Goal: Task Accomplishment & Management: Complete application form

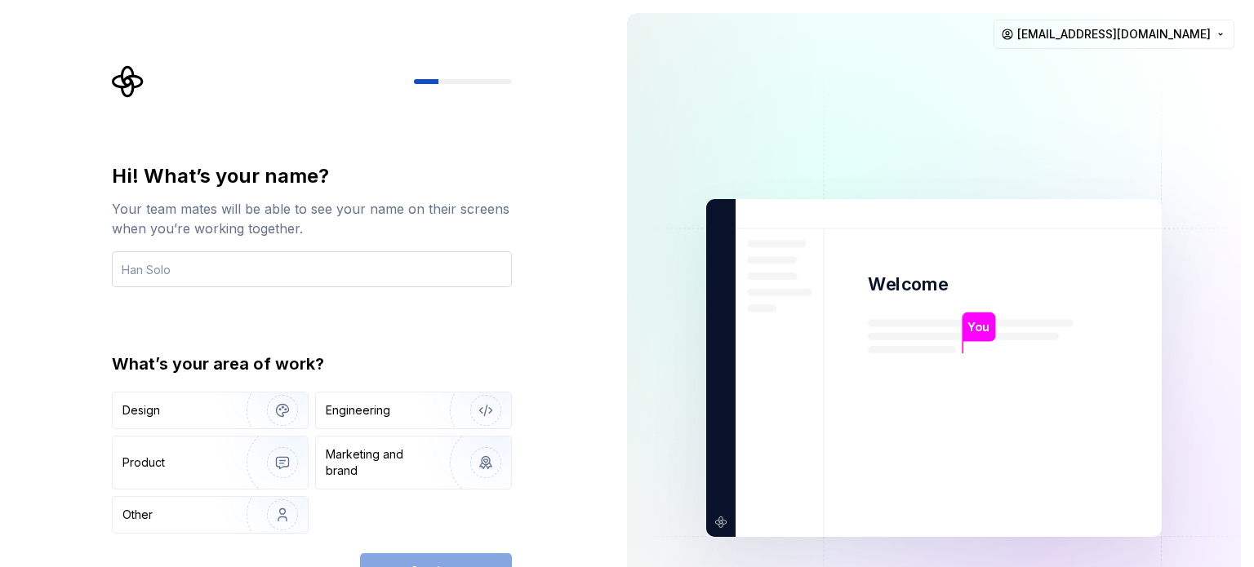
click at [288, 262] on input "text" at bounding box center [312, 269] width 400 height 36
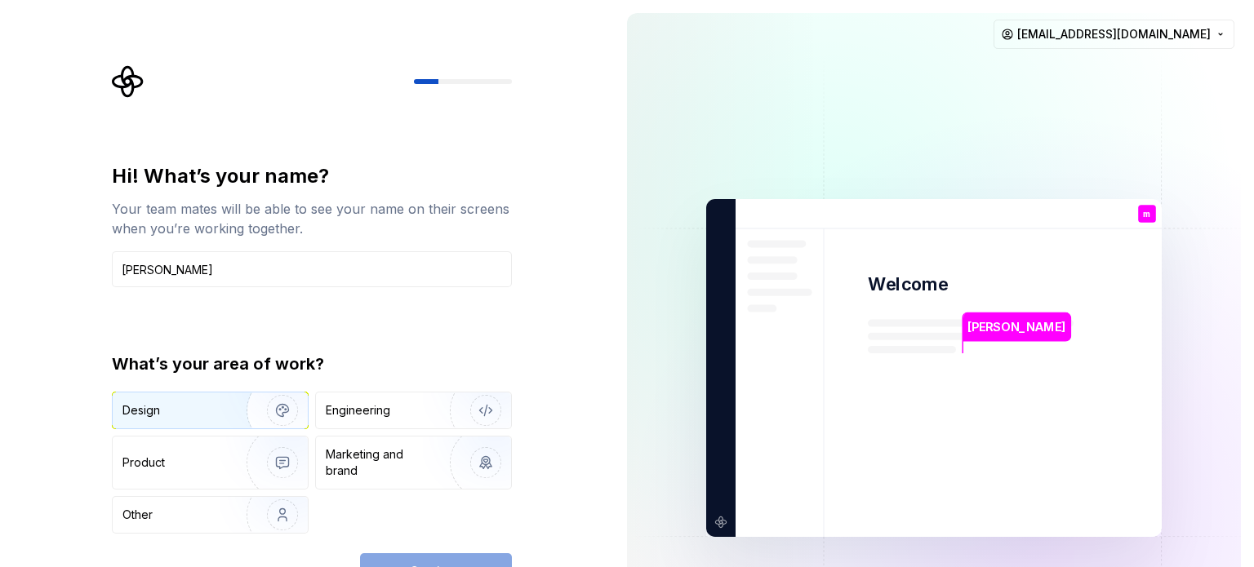
type input "mohammed"
click at [202, 411] on div "Design" at bounding box center [173, 410] width 103 height 16
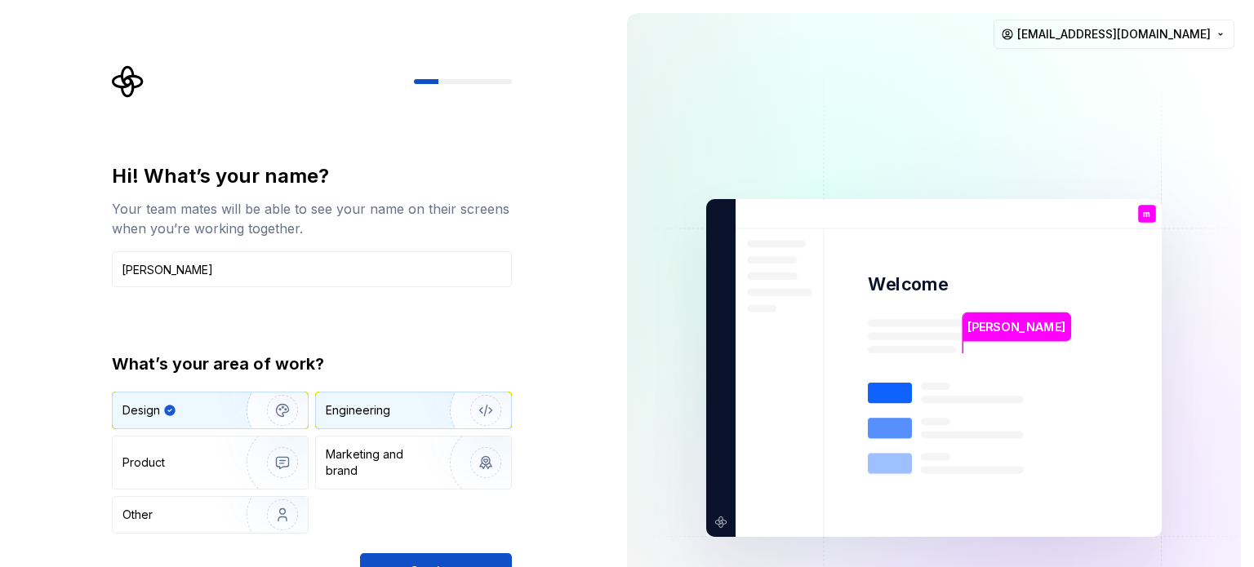
click at [420, 404] on div "Engineering" at bounding box center [391, 410] width 130 height 16
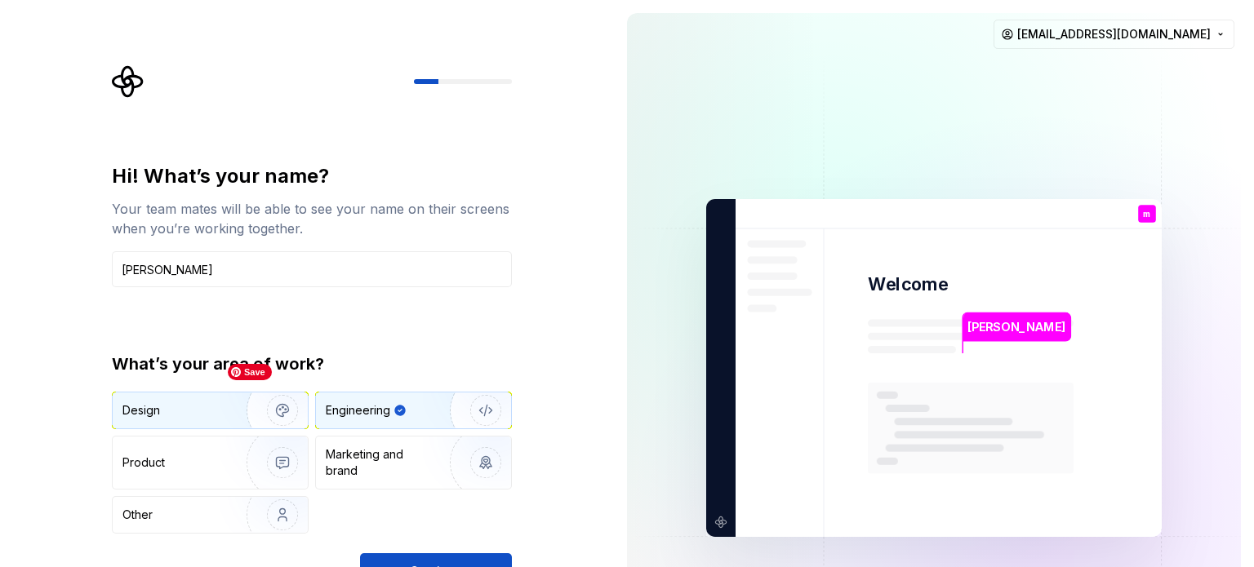
click at [233, 404] on img "button" at bounding box center [272, 410] width 104 height 109
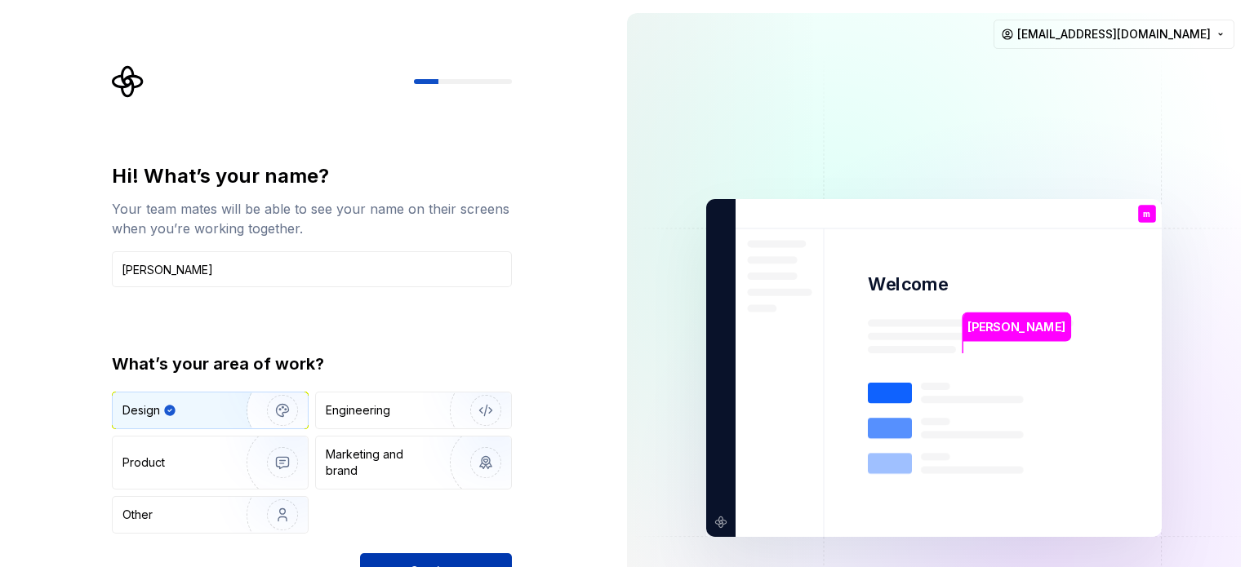
click at [476, 557] on button "Continue" at bounding box center [436, 571] width 152 height 36
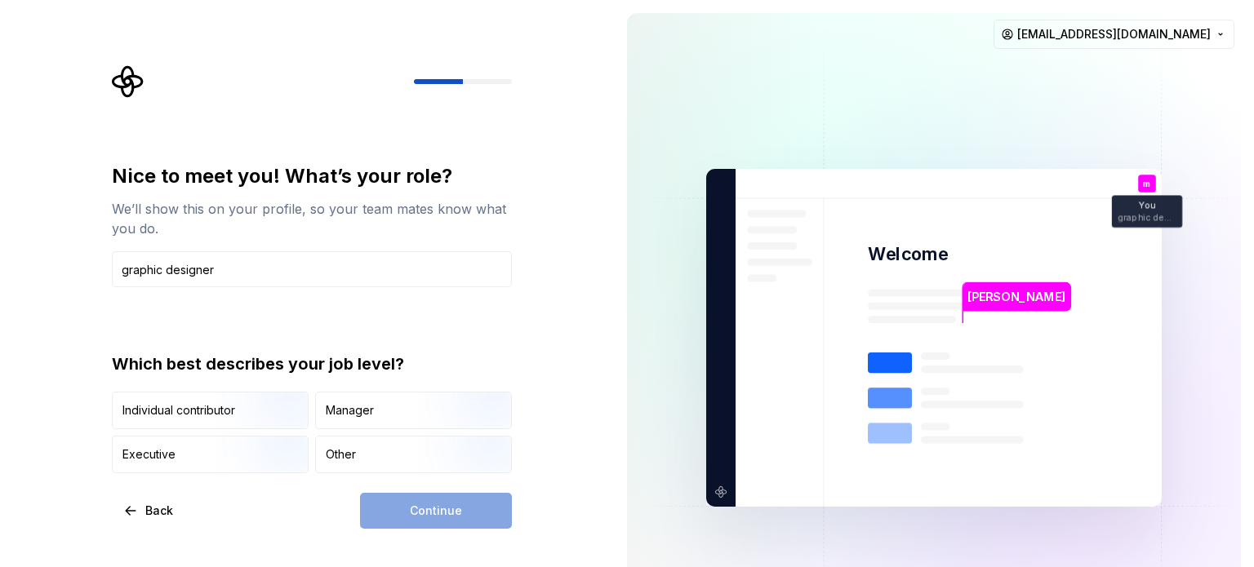
type input "graphic designer"
click at [271, 339] on div "Nice to meet you! What’s your role? We’ll show this on your profile, so your te…" at bounding box center [312, 318] width 400 height 310
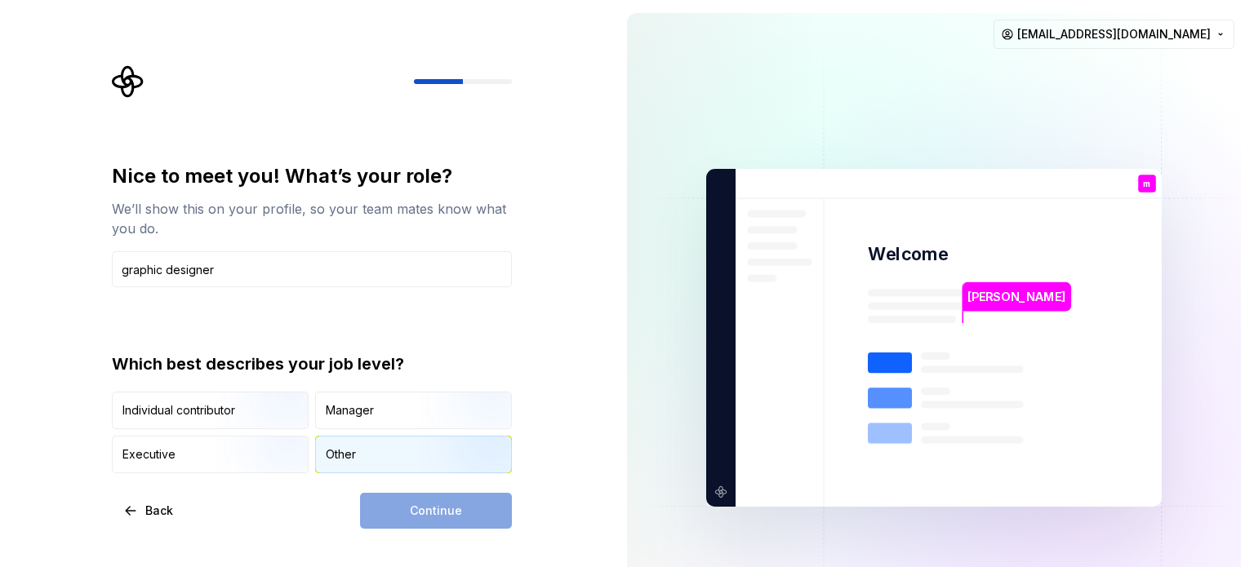
click at [348, 455] on div "Other" at bounding box center [341, 454] width 30 height 16
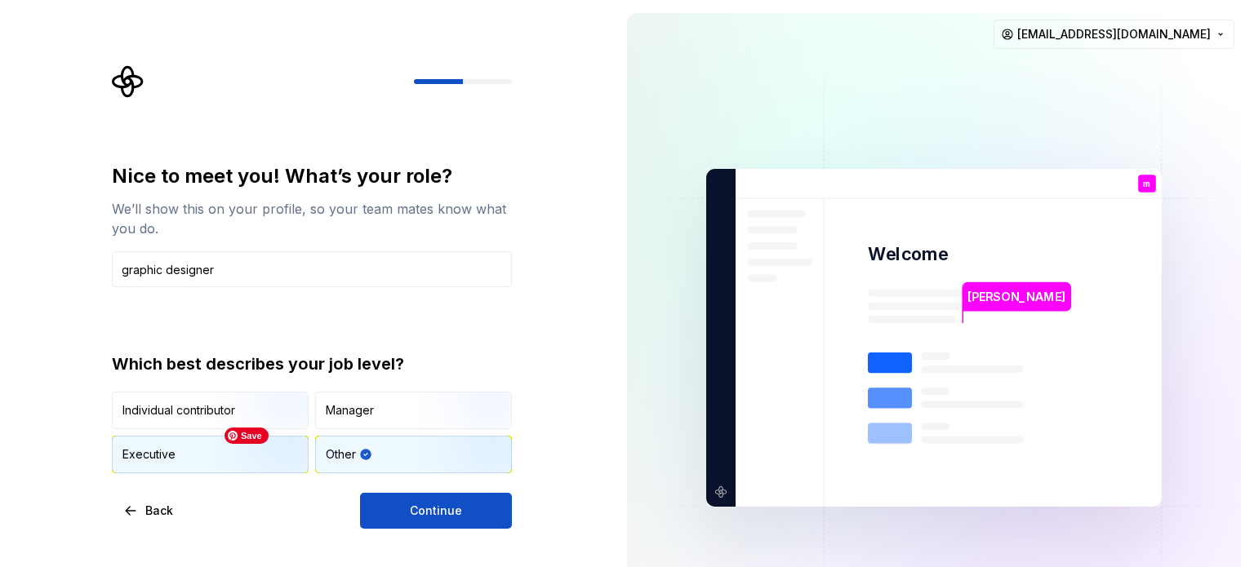
click at [242, 462] on img "button" at bounding box center [268, 474] width 104 height 109
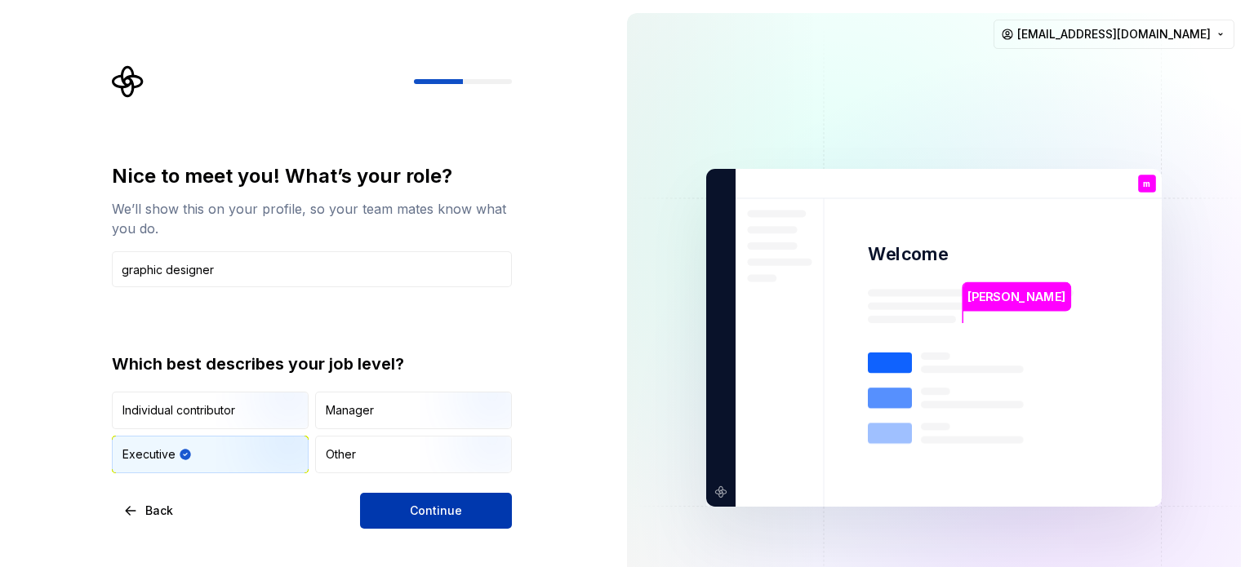
click at [399, 505] on button "Continue" at bounding box center [436, 511] width 152 height 36
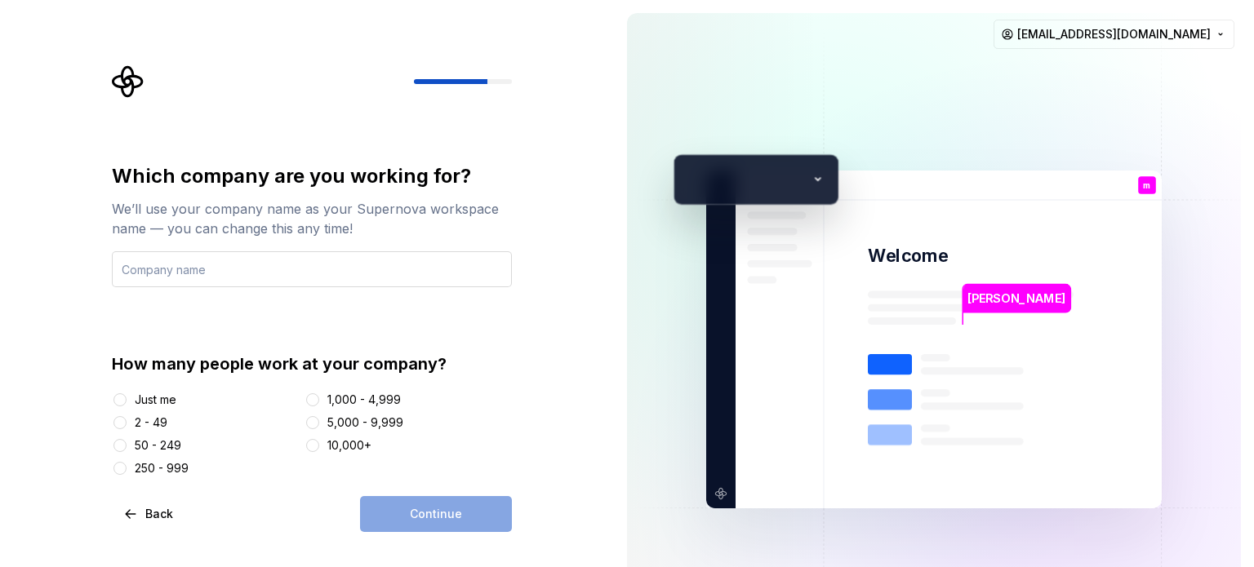
click at [268, 274] on input "text" at bounding box center [312, 269] width 400 height 36
type input "a"
type input "graphic legend"
click at [121, 401] on button "Just me" at bounding box center [119, 399] width 13 height 13
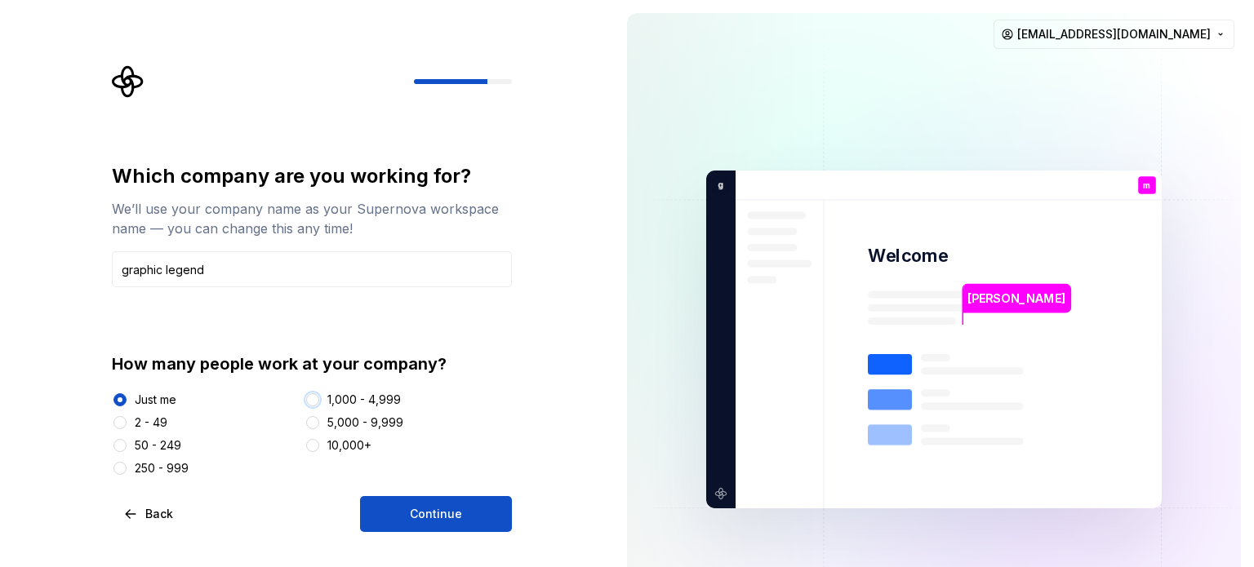
click at [316, 401] on button "1,000 - 4,999" at bounding box center [312, 399] width 13 height 13
click at [118, 402] on button "Just me" at bounding box center [119, 399] width 13 height 13
click at [383, 512] on button "Continue" at bounding box center [436, 514] width 152 height 36
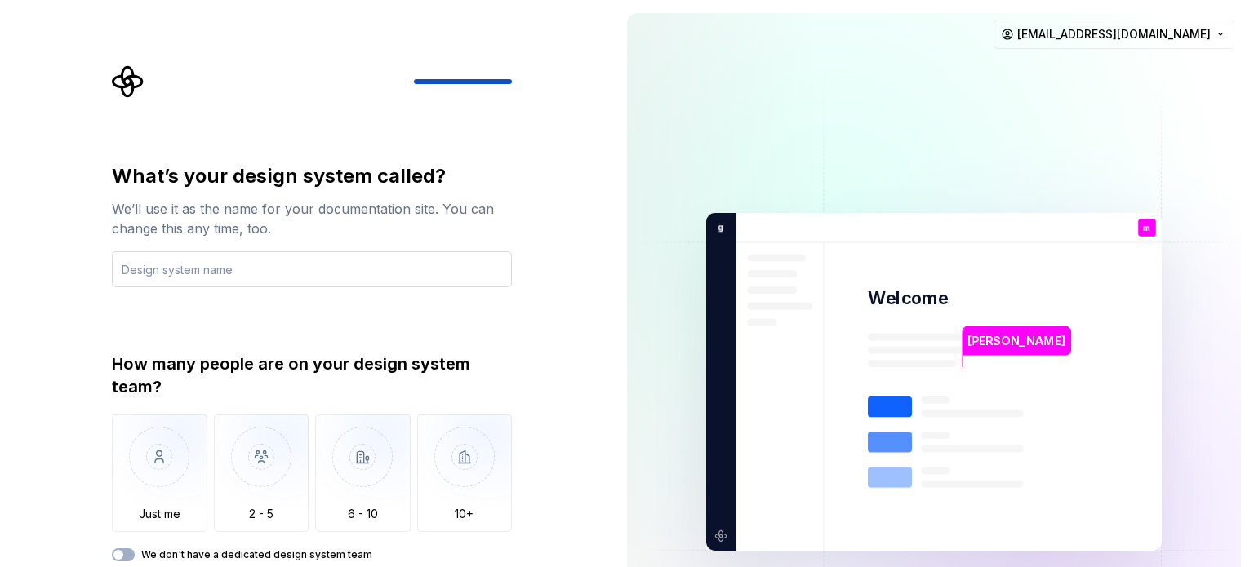
click at [286, 273] on input "text" at bounding box center [312, 269] width 400 height 36
type input "."
type input "w"
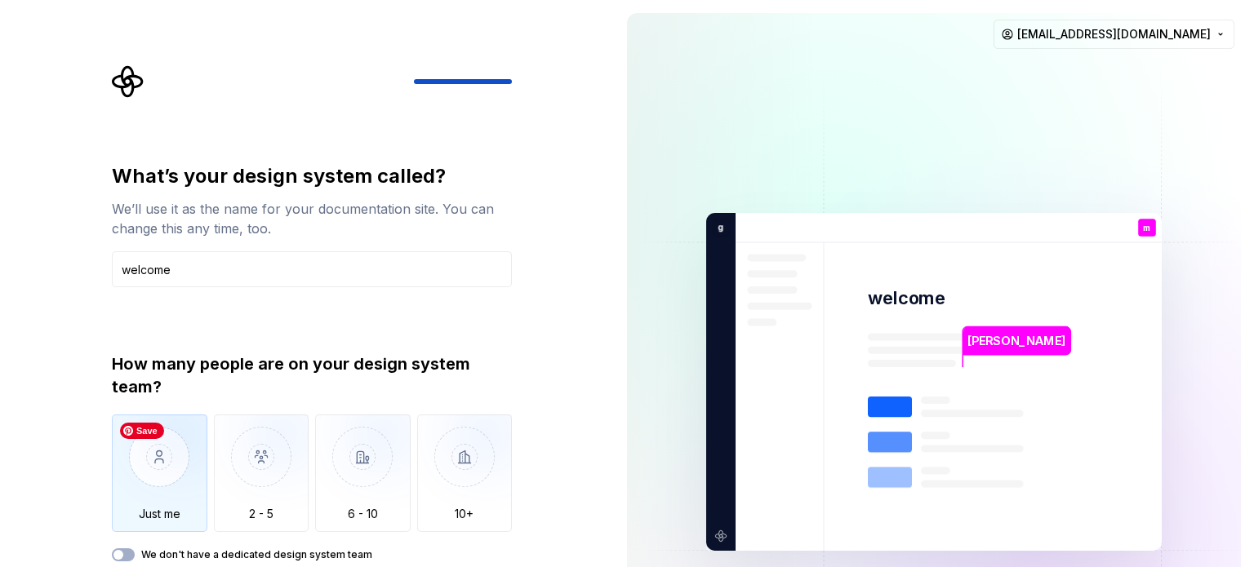
type input "welcome"
click at [160, 486] on img "button" at bounding box center [159, 469] width 95 height 109
type button "Only one person"
type button "on"
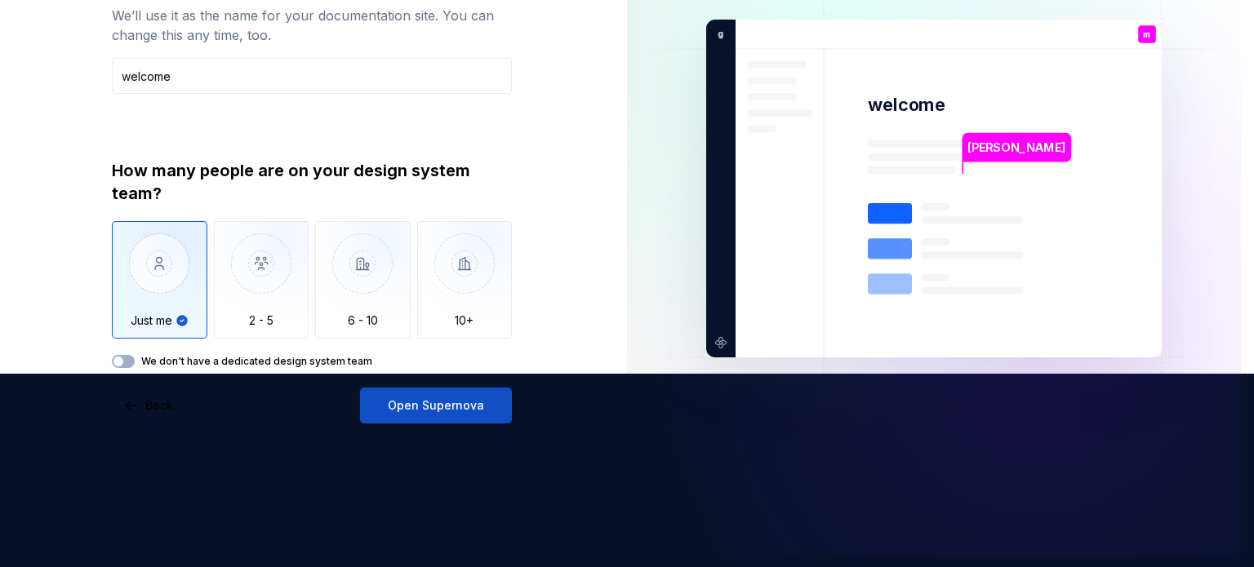
scroll to position [196, 0]
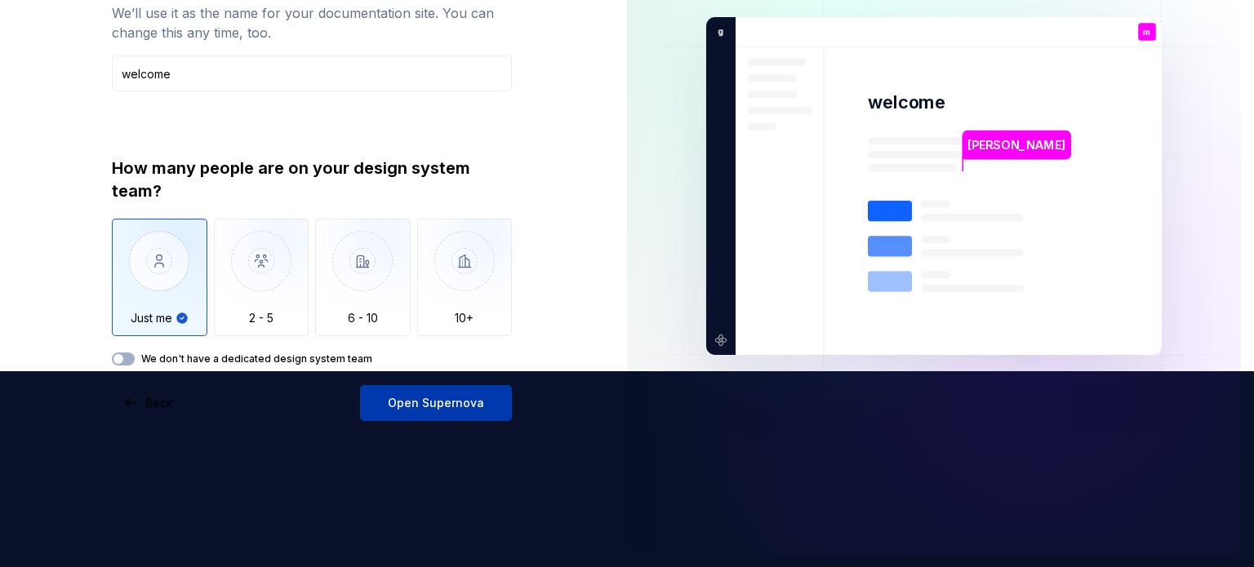
click at [460, 411] on button "Open Supernova" at bounding box center [436, 403] width 152 height 36
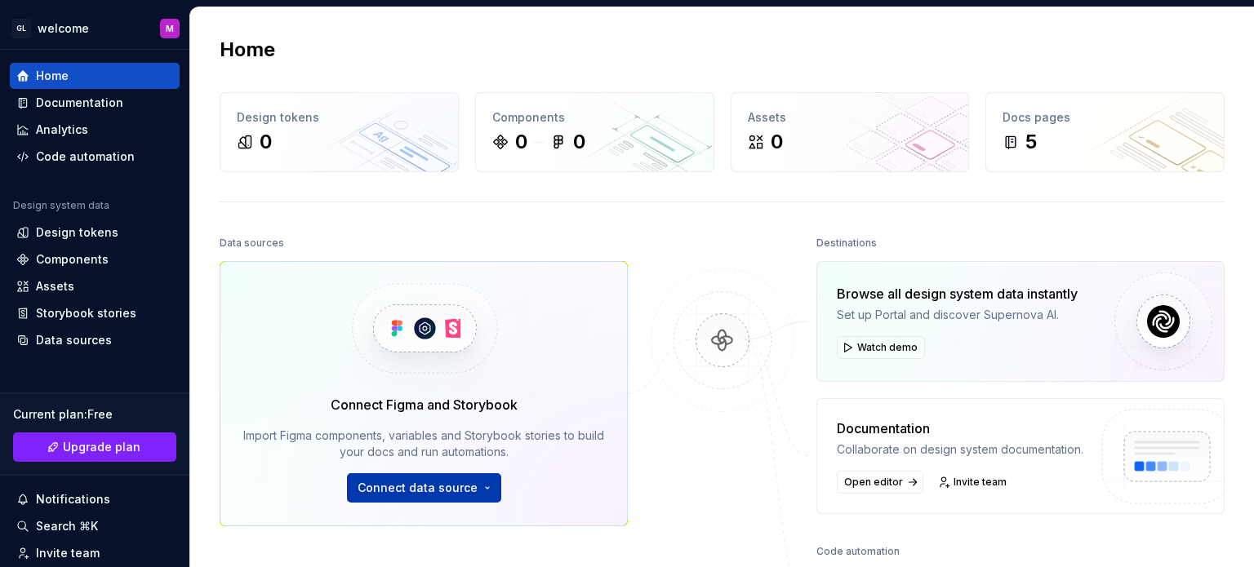
click at [461, 494] on span "Connect data source" at bounding box center [417, 488] width 120 height 16
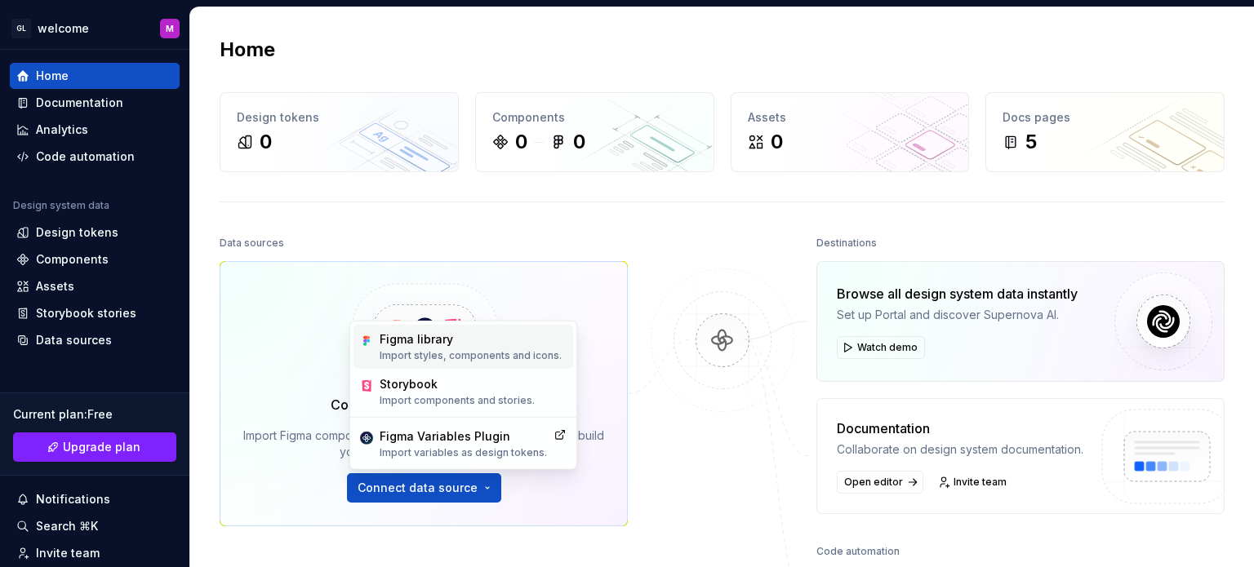
click at [411, 351] on p "Import styles, components and icons." at bounding box center [471, 355] width 182 height 13
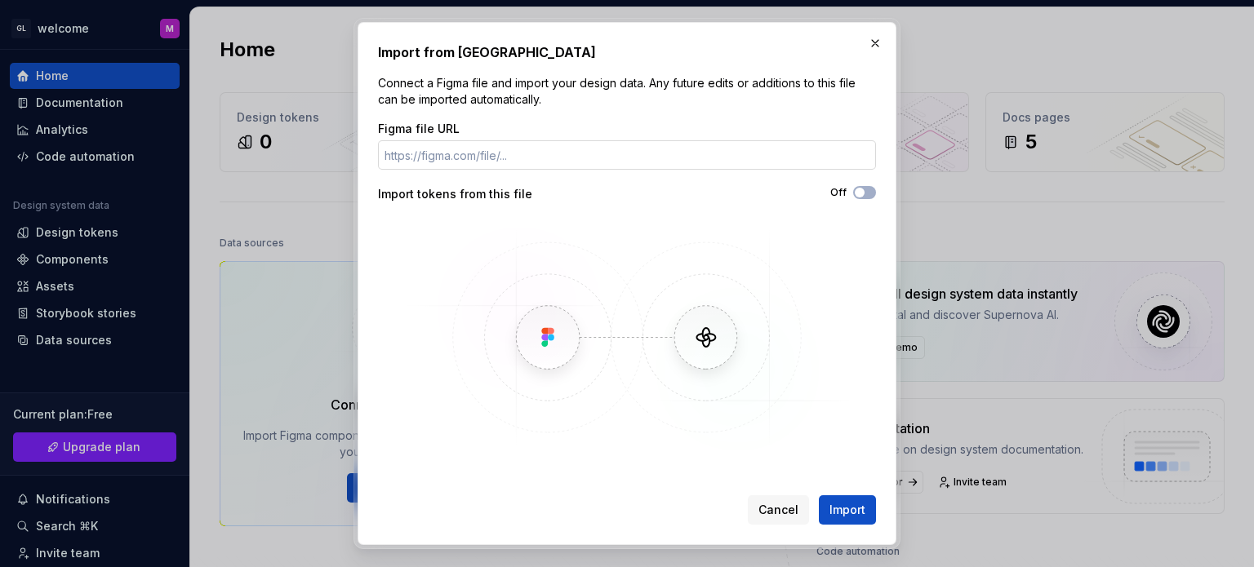
click at [513, 162] on input "Figma file URL" at bounding box center [627, 154] width 498 height 29
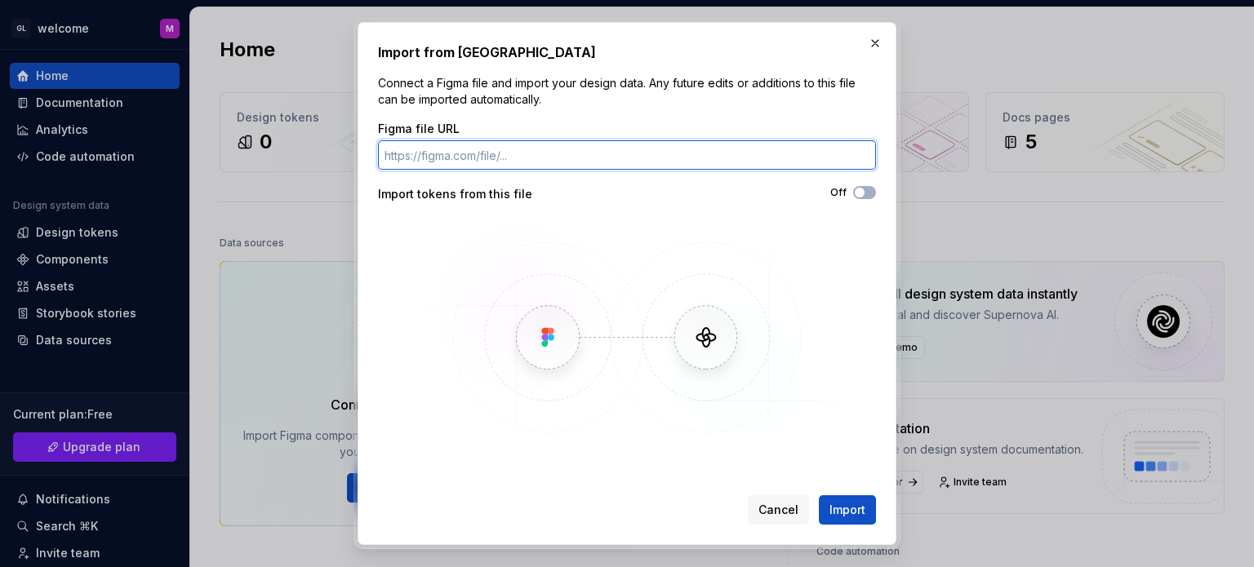
paste input "https://www.figma.com/make/JSpxjqReyFnpmAN2nTFEYV/Welcome-Page?node-id=0-1&t=Nu…"
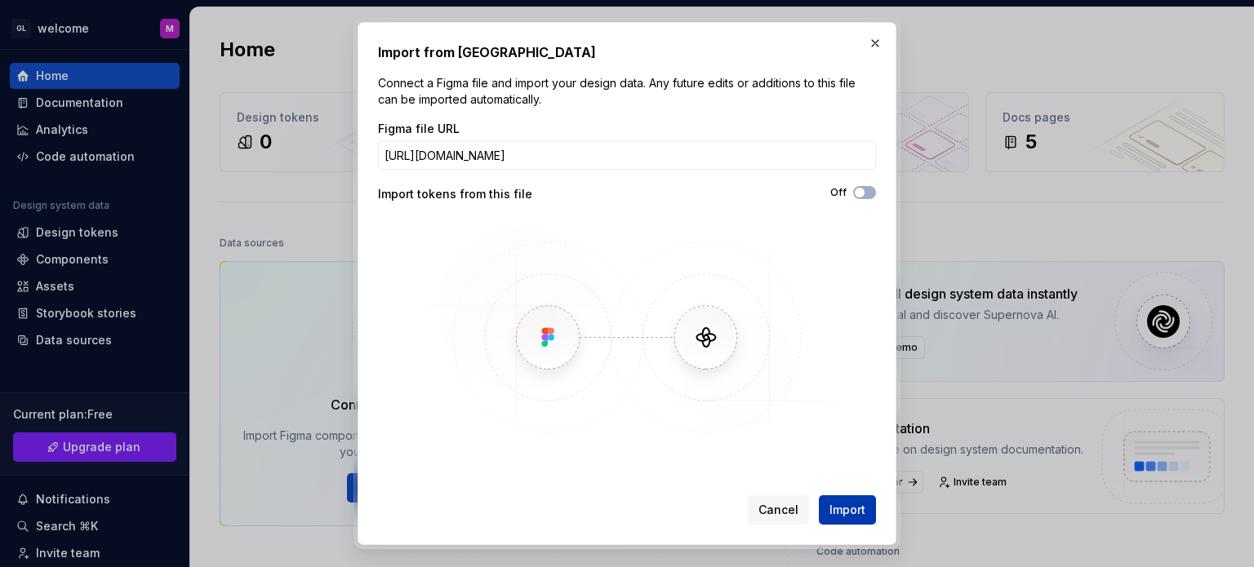
click at [855, 513] on span "Import" at bounding box center [847, 510] width 36 height 16
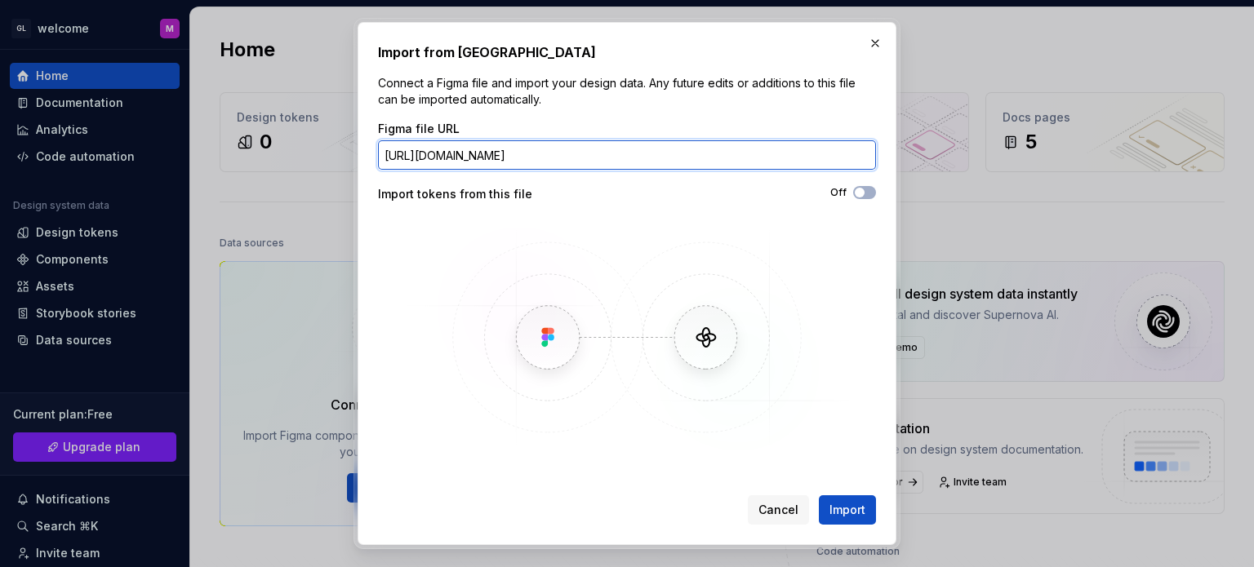
click at [650, 156] on input "https://www.figma.com/make/JSpxjqReyFnpmAN2nTFEYV/Welcome-Page?node-id=0-1&t=Nu…" at bounding box center [627, 154] width 498 height 29
paste input "design/erKYRL3oofQjTqq4dsRIRF/course?node-id=104-2169&t=9j2XJe9HUbJFemqe"
drag, startPoint x: 618, startPoint y: 152, endPoint x: 258, endPoint y: 153, distance: 359.9
click at [258, 153] on div "Import from Figma Connect a Figma file and import your design data. Any future …" at bounding box center [627, 283] width 1254 height 567
click at [576, 160] on input "https://www.figma.com/design/erKYRL3oofQjTqq4dsRIRF/course?node-id=104-2169&t=9…" at bounding box center [627, 154] width 498 height 29
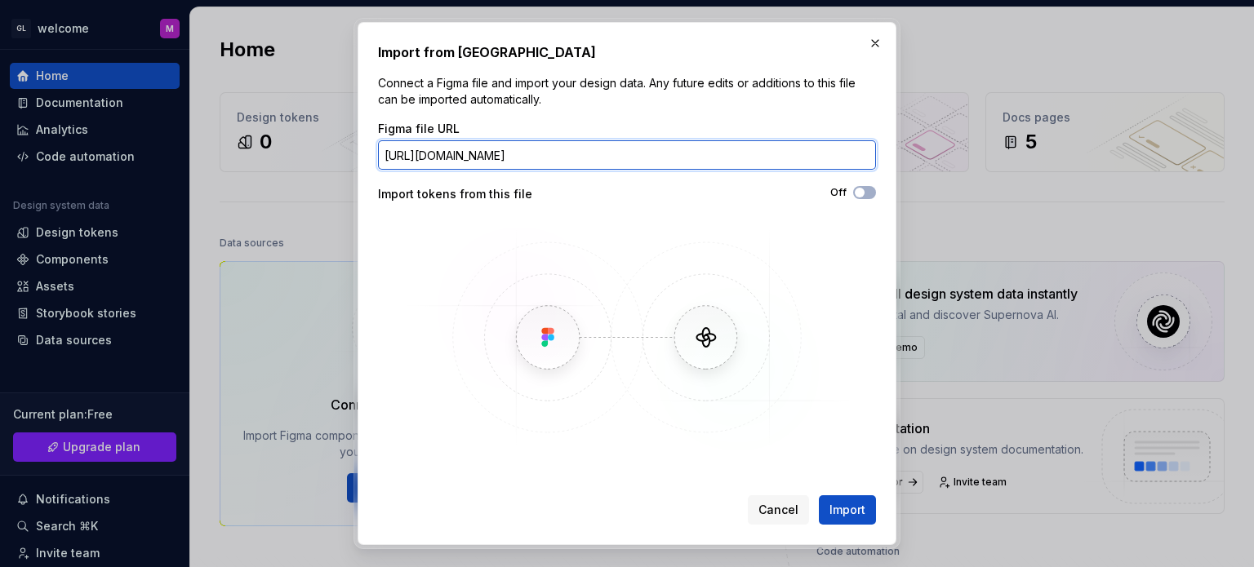
type input "https://www.figma.com/design/erKYRL3oofQjTqq4dsRIRF/course?node-id=104-2169&t=9…"
click at [723, 156] on input "https://www.figma.com/design/erKYRL3oofQjTqq4dsRIRF/course?node-id=104-2169&t=9…" at bounding box center [627, 154] width 498 height 29
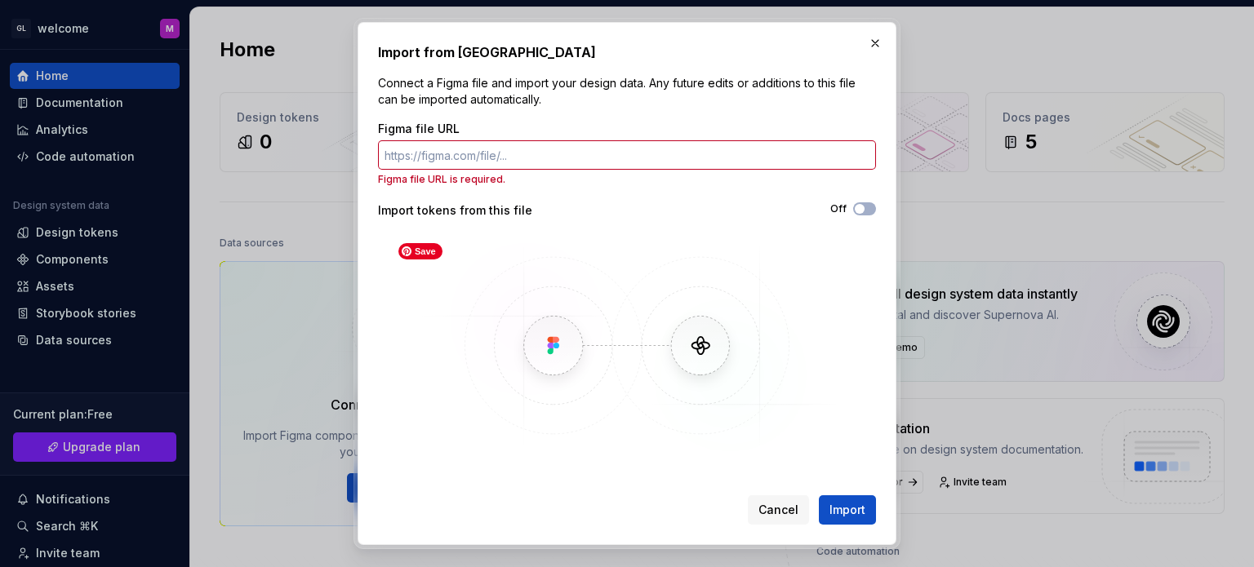
click at [676, 247] on img at bounding box center [626, 345] width 473 height 221
click at [692, 356] on img at bounding box center [626, 345] width 473 height 221
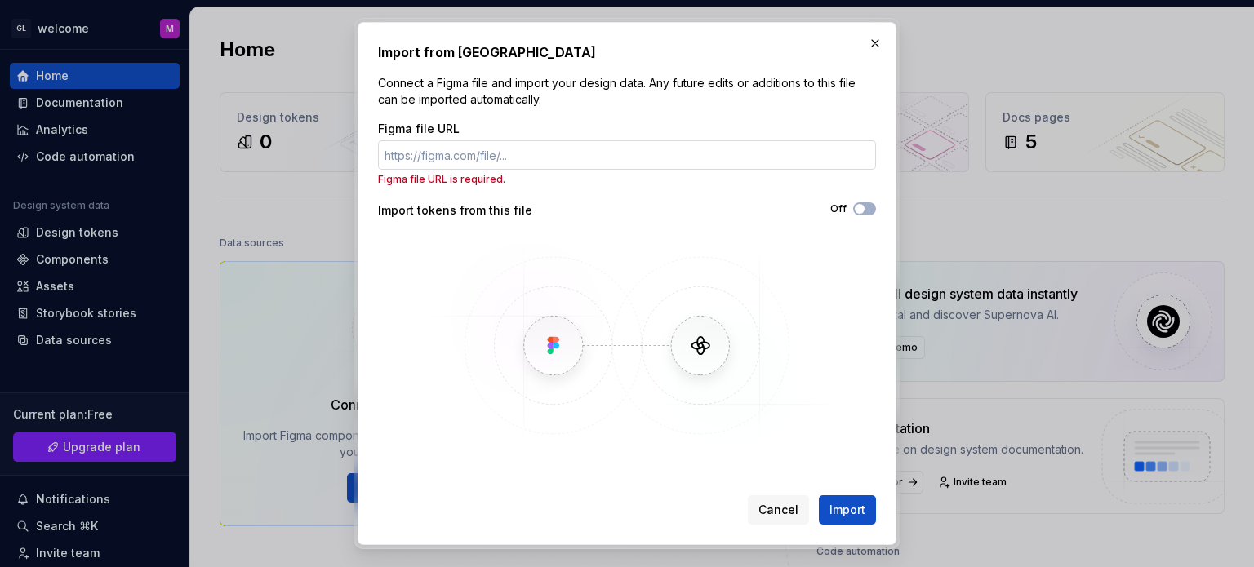
click at [575, 162] on input "Figma file URL" at bounding box center [627, 154] width 498 height 29
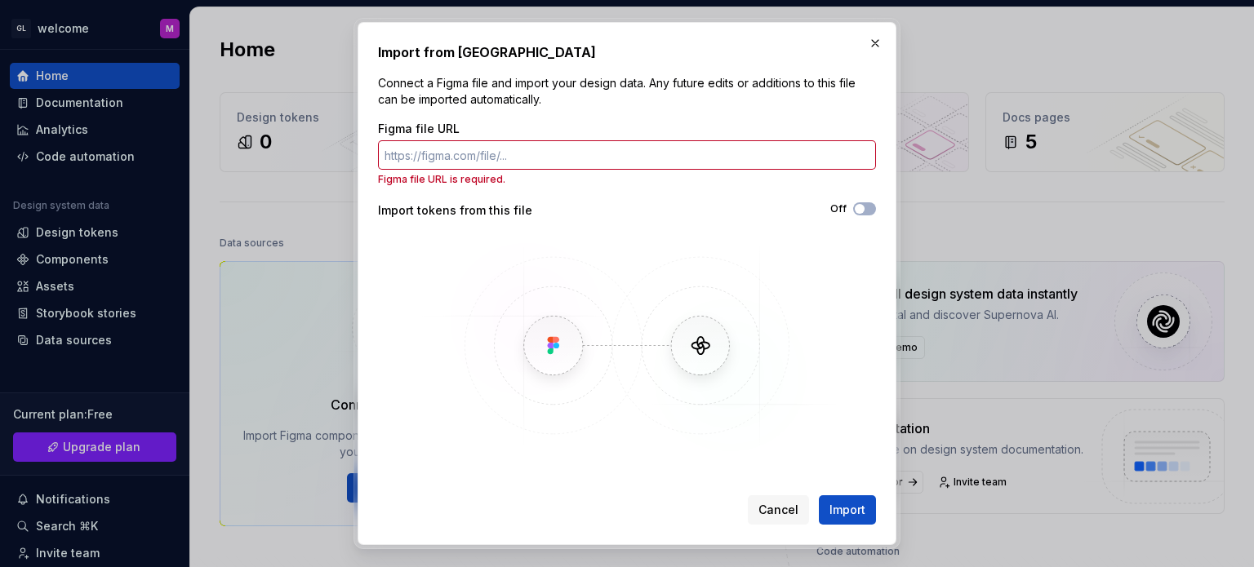
click at [676, 97] on p "Connect a Figma file and import your design data. Any future edits or additions…" at bounding box center [627, 91] width 498 height 33
click at [868, 208] on button "Off" at bounding box center [864, 208] width 23 height 13
click at [868, 208] on span "button" at bounding box center [869, 209] width 10 height 10
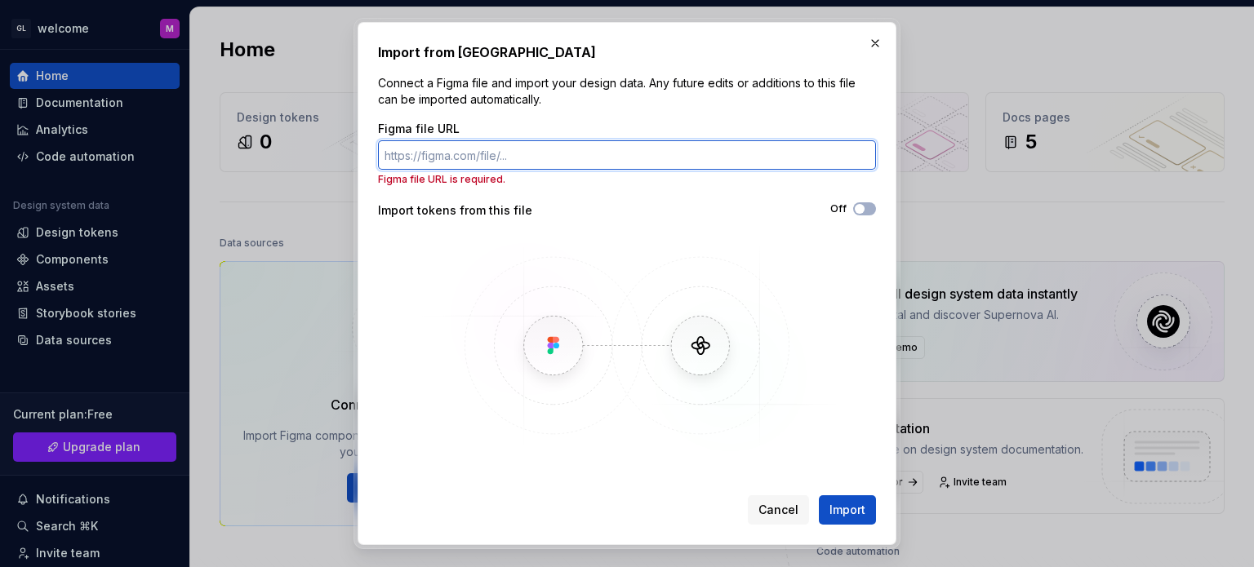
click at [780, 152] on input "Figma file URL" at bounding box center [627, 154] width 498 height 29
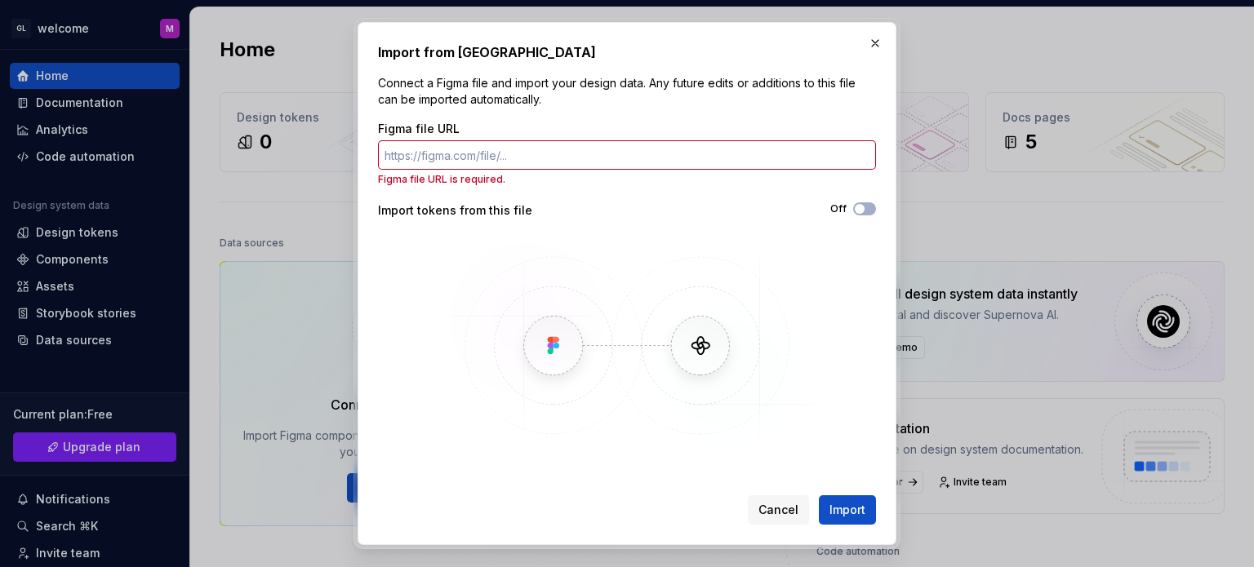
click at [618, 116] on div "Import from Figma Connect a Figma file and import your design data. Any future …" at bounding box center [627, 283] width 498 height 482
click at [876, 49] on button "button" at bounding box center [874, 43] width 23 height 23
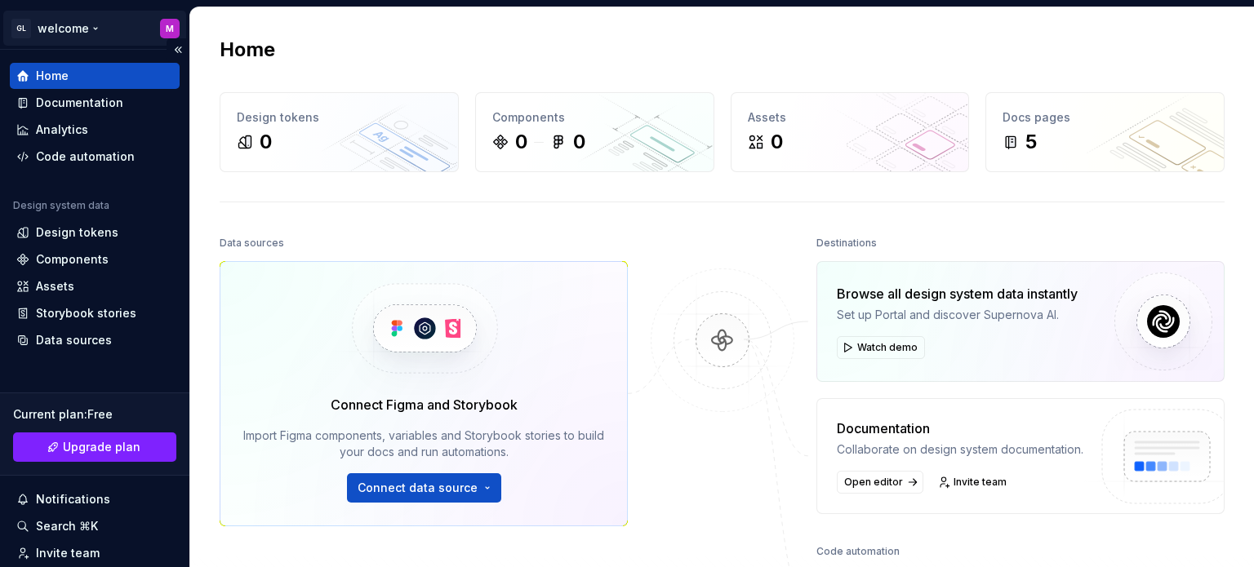
click at [152, 24] on html "GL welcome M Home Documentation Analytics Code automation Design system data De…" at bounding box center [627, 283] width 1254 height 567
click at [438, 492] on html "GL welcome M Home Documentation Analytics Code automation Design system data De…" at bounding box center [627, 283] width 1254 height 567
click at [438, 492] on span "Connect data source" at bounding box center [417, 488] width 120 height 16
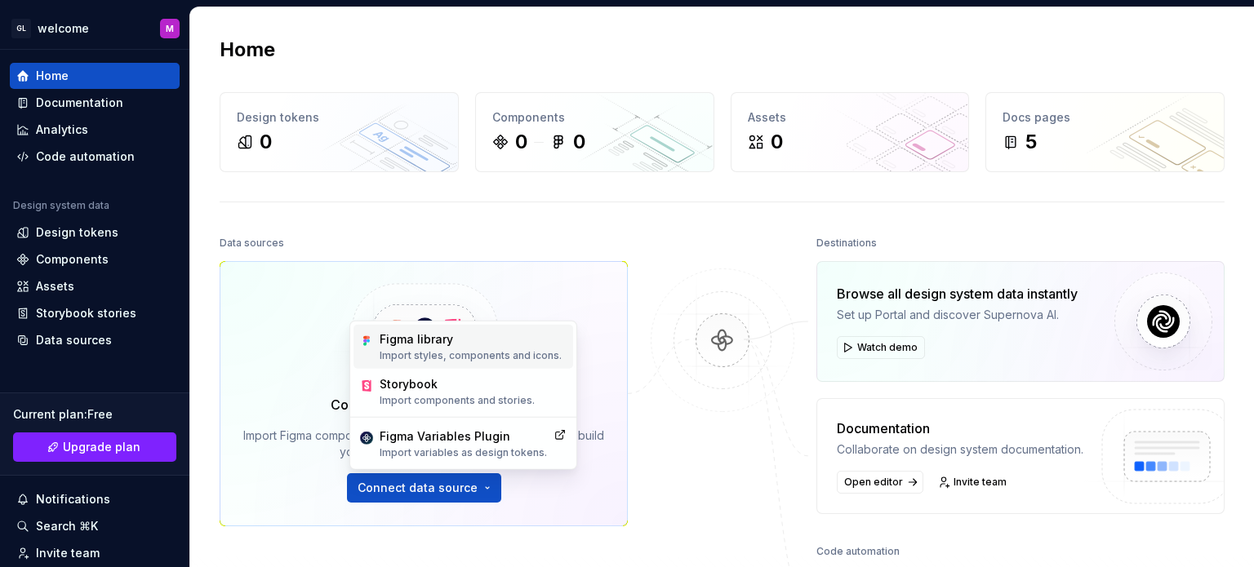
click at [438, 348] on div "Figma library Import styles, components and icons." at bounding box center [471, 346] width 182 height 31
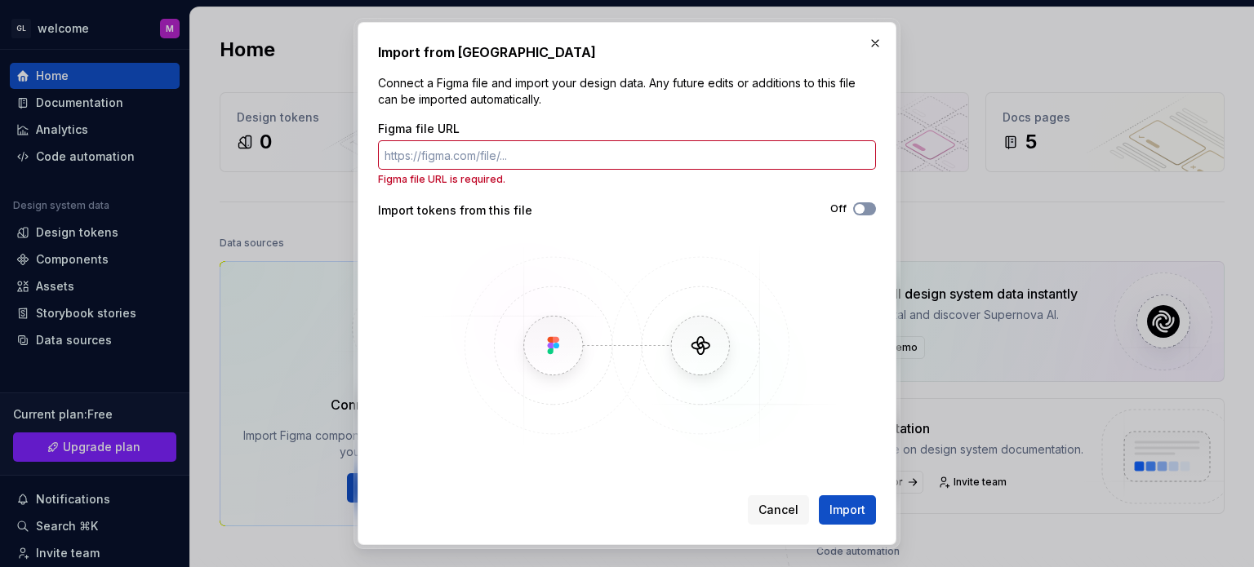
click at [862, 213] on icon "button" at bounding box center [859, 209] width 13 height 10
click at [852, 503] on span "Import" at bounding box center [847, 510] width 36 height 16
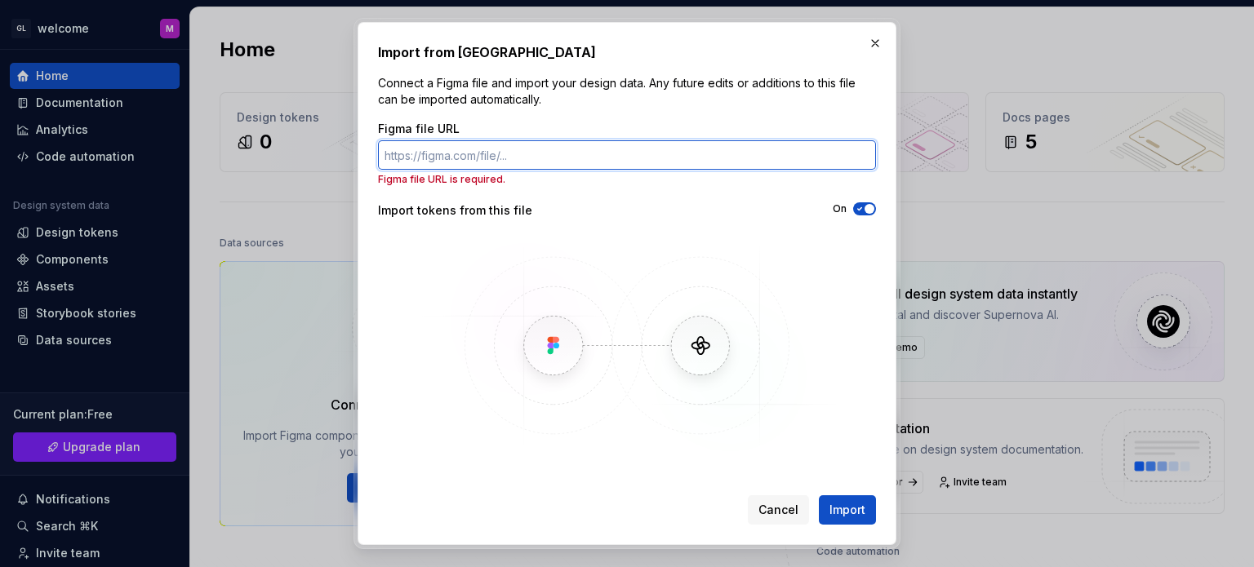
paste input "https://www.figma.com/design/erKYRL3oofQjTqq4dsRIRF/course?m=auto&t=kWpWVb51mKl…"
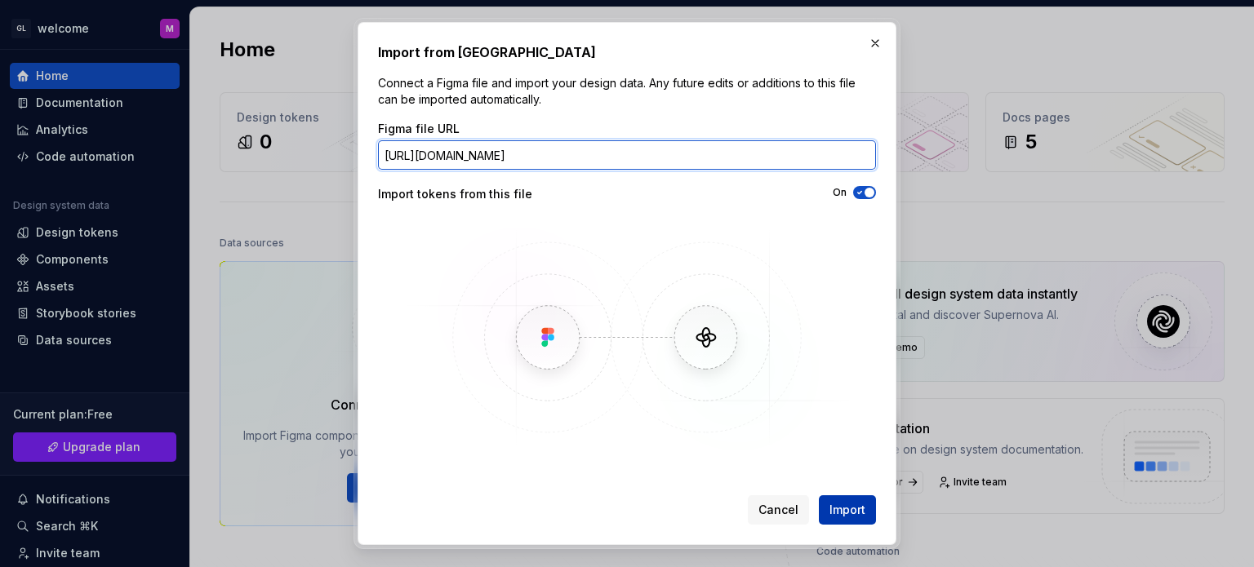
type input "https://www.figma.com/design/erKYRL3oofQjTqq4dsRIRF/course?m=auto&t=kWpWVb51mKl…"
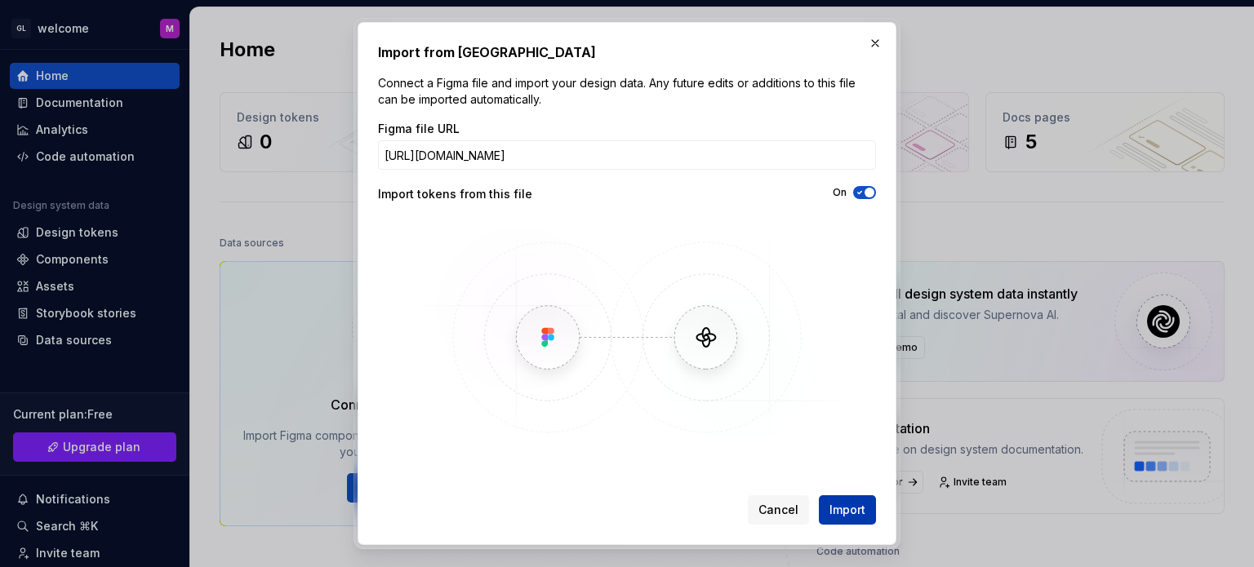
scroll to position [0, 0]
click at [848, 504] on span "Import" at bounding box center [847, 510] width 36 height 16
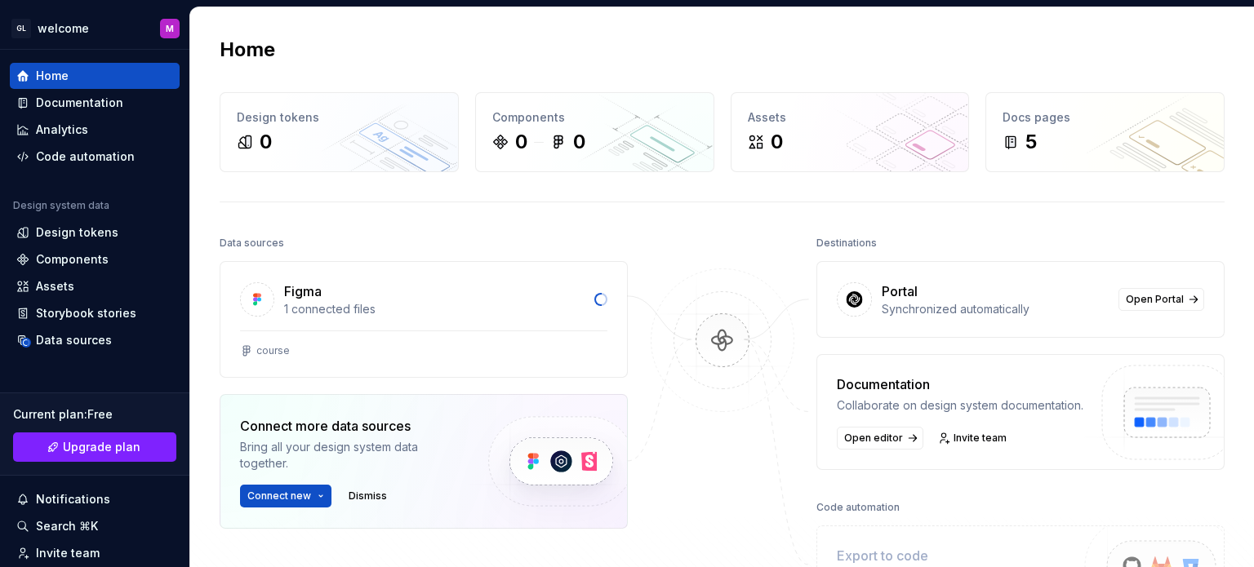
click at [672, 234] on div at bounding box center [722, 421] width 163 height 379
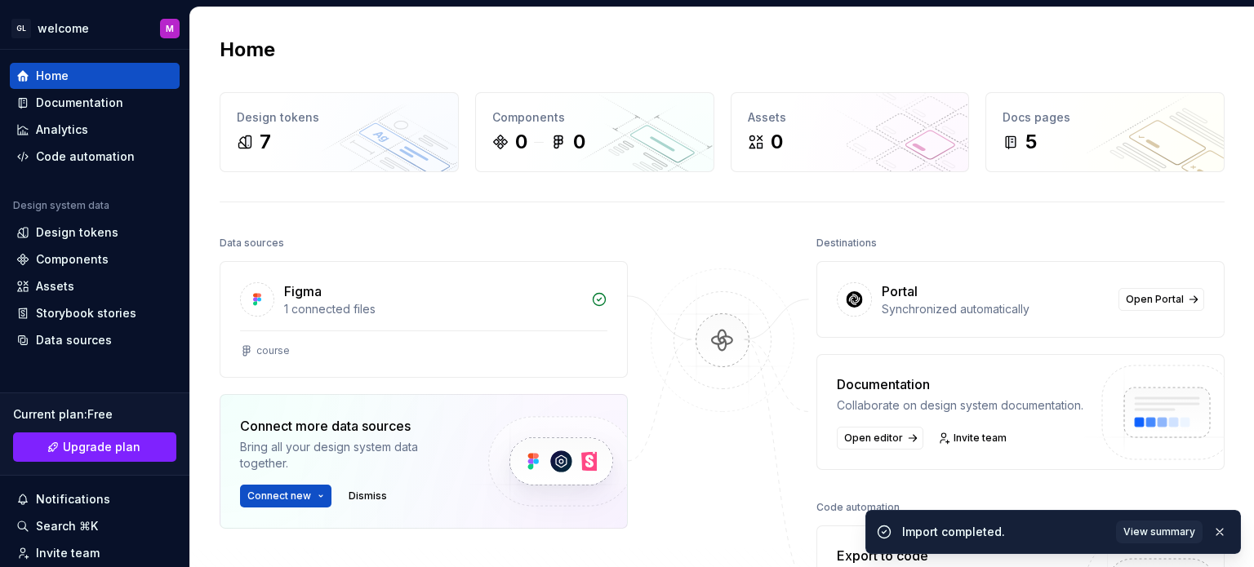
click at [694, 239] on div at bounding box center [722, 437] width 163 height 410
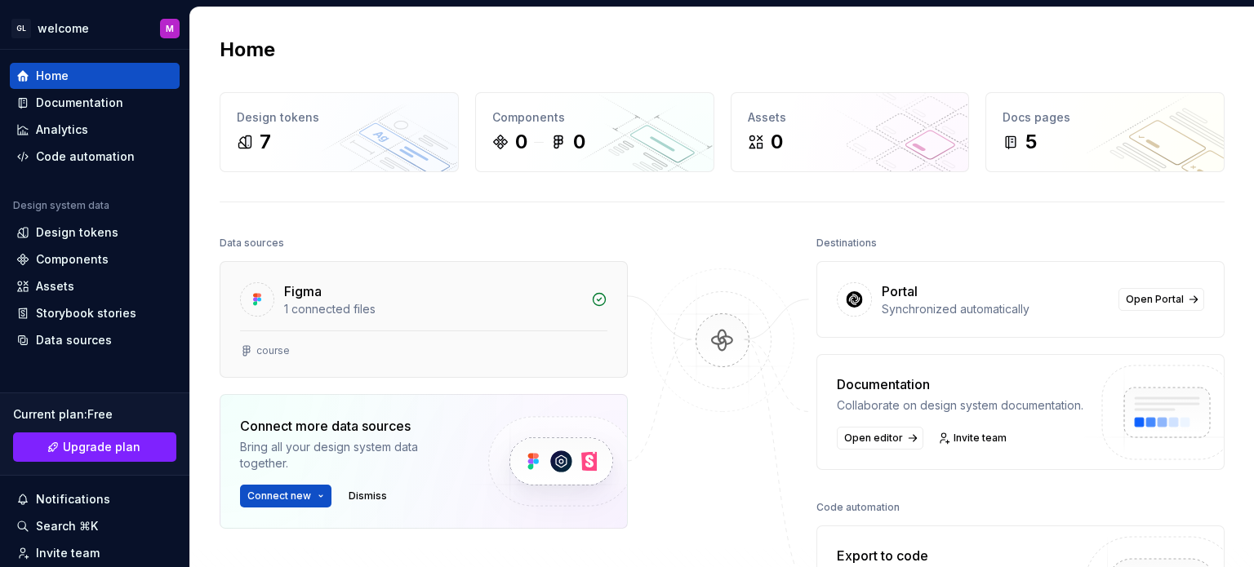
click at [424, 288] on div "Figma" at bounding box center [432, 292] width 297 height 20
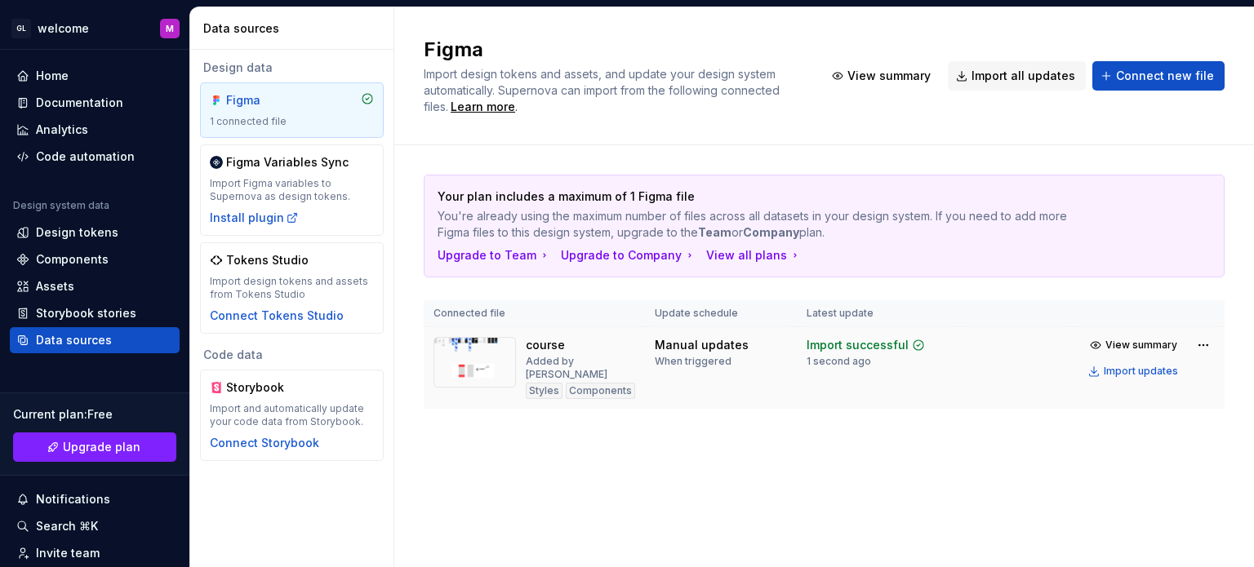
click at [752, 369] on td "Manual updates When triggered" at bounding box center [721, 368] width 152 height 82
click at [1205, 345] on html "GL welcome M Home Documentation Analytics Code automation Design system data De…" at bounding box center [627, 283] width 1254 height 567
click at [514, 472] on html "GL welcome M Home Documentation Analytics Code automation Design system data De…" at bounding box center [627, 283] width 1254 height 567
click at [117, 147] on div "Code automation" at bounding box center [95, 157] width 170 height 26
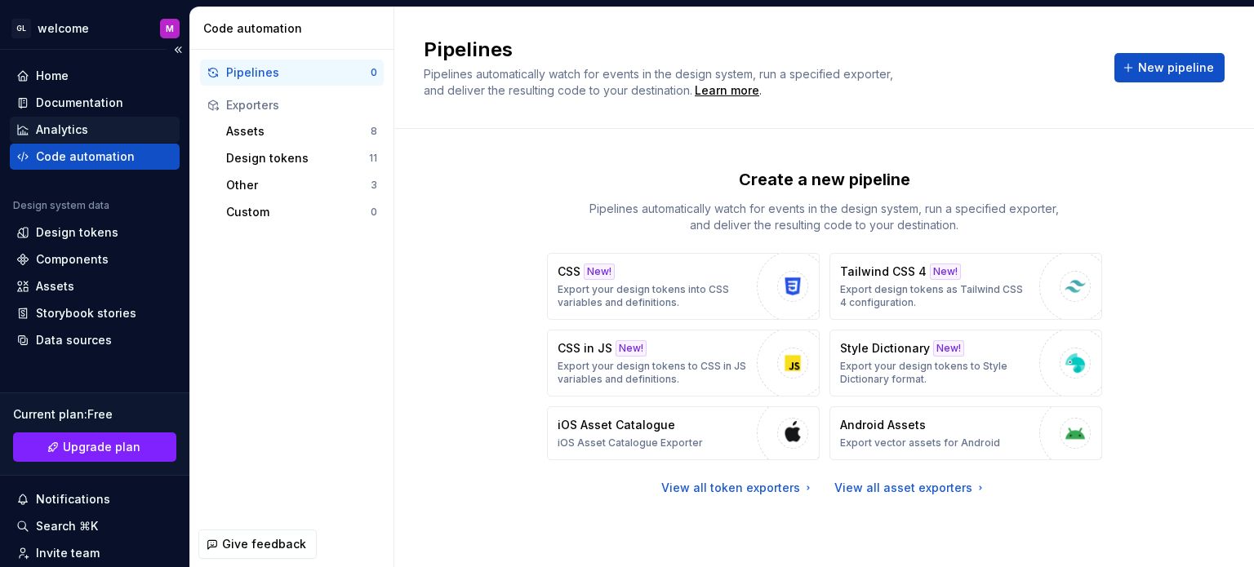
click at [98, 123] on div "Analytics" at bounding box center [94, 130] width 157 height 16
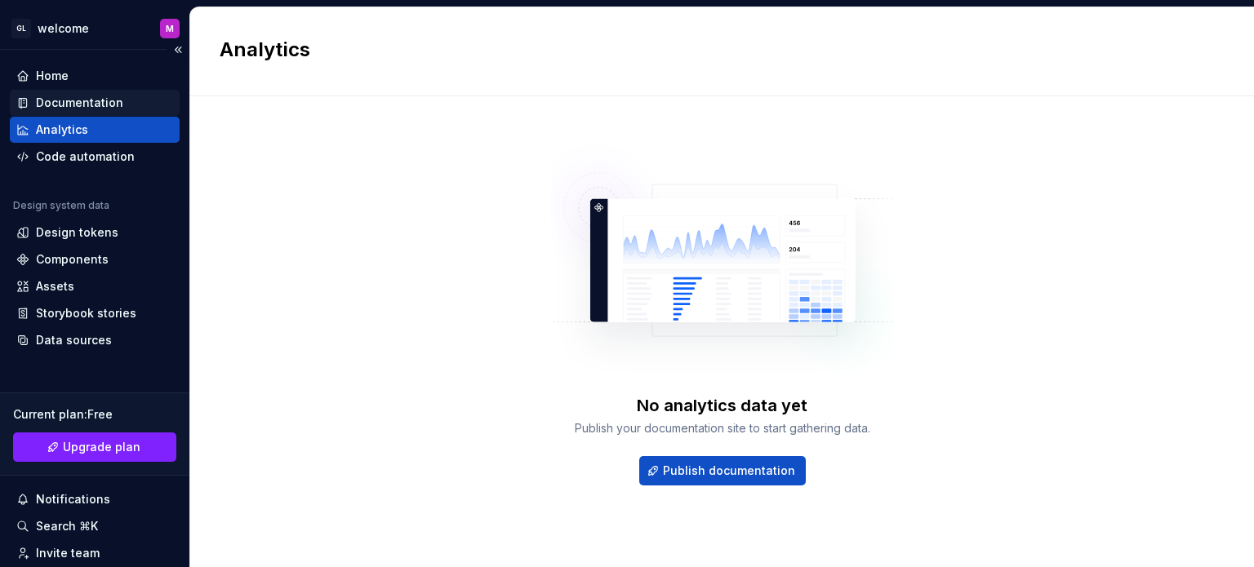
click at [103, 104] on div "Documentation" at bounding box center [79, 103] width 87 height 16
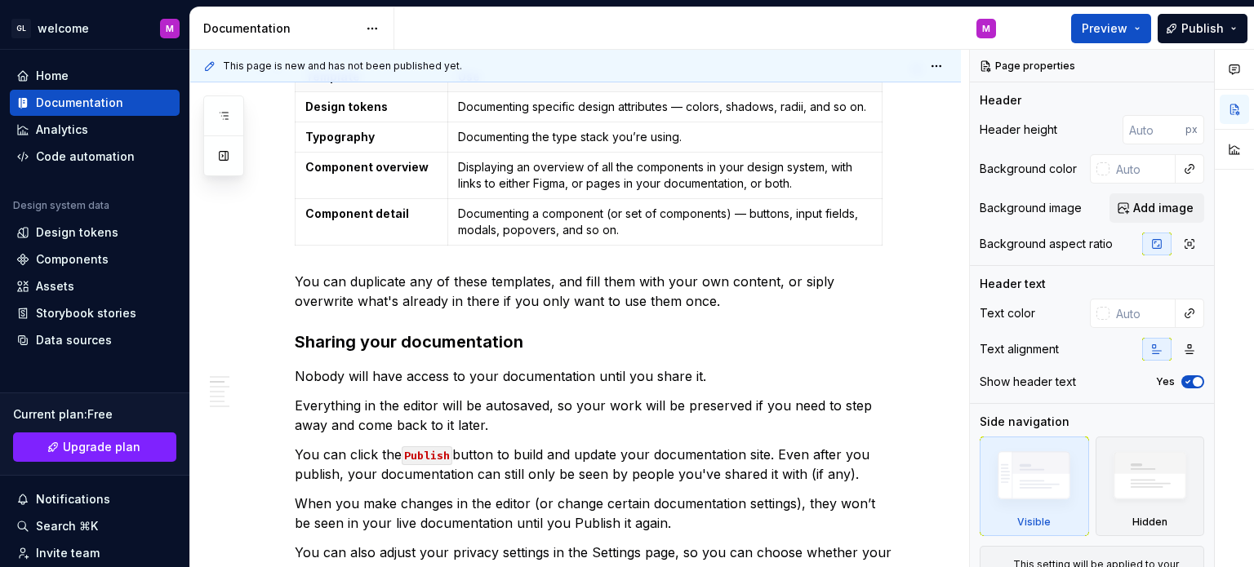
scroll to position [339, 0]
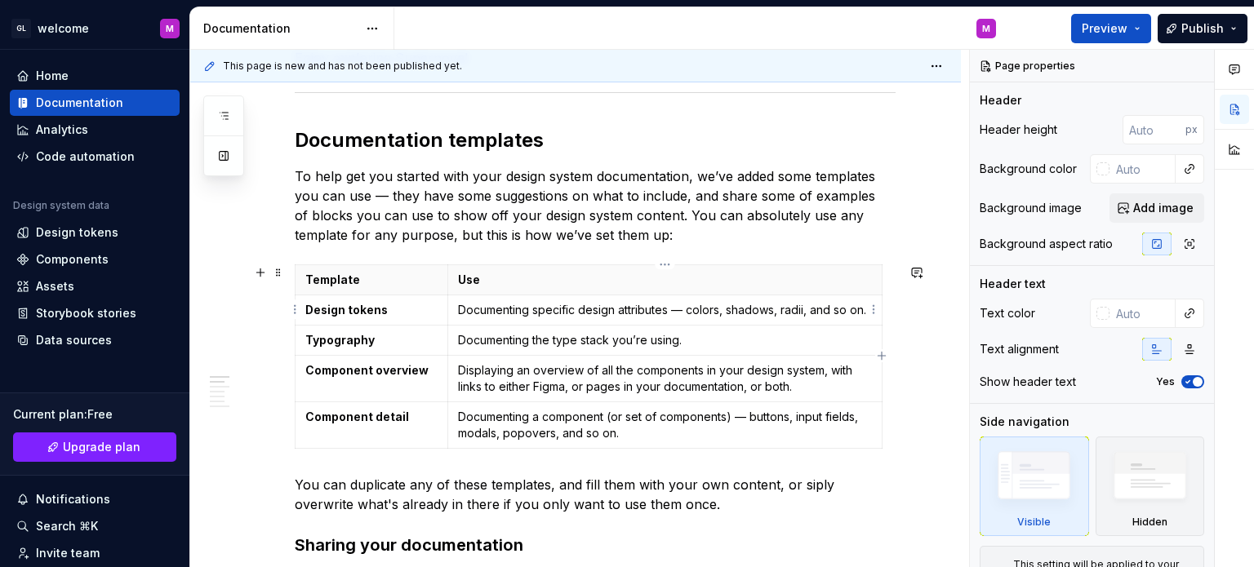
click at [521, 313] on p "Documenting specific design attributes — colors, shadows, radii, and so on." at bounding box center [664, 310] width 413 height 16
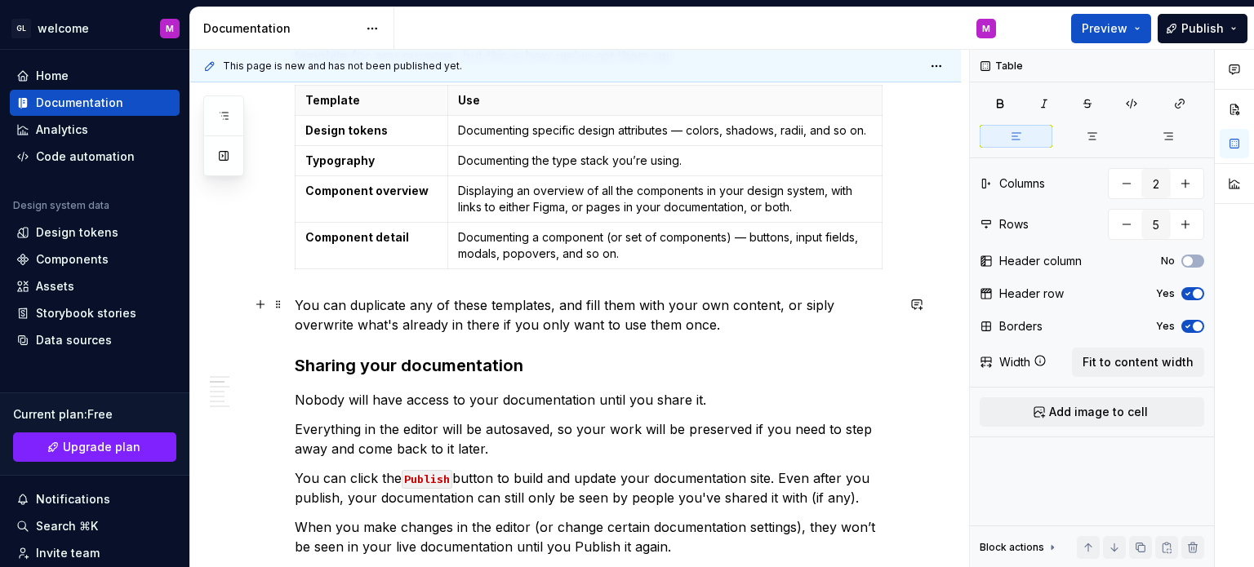
scroll to position [0, 0]
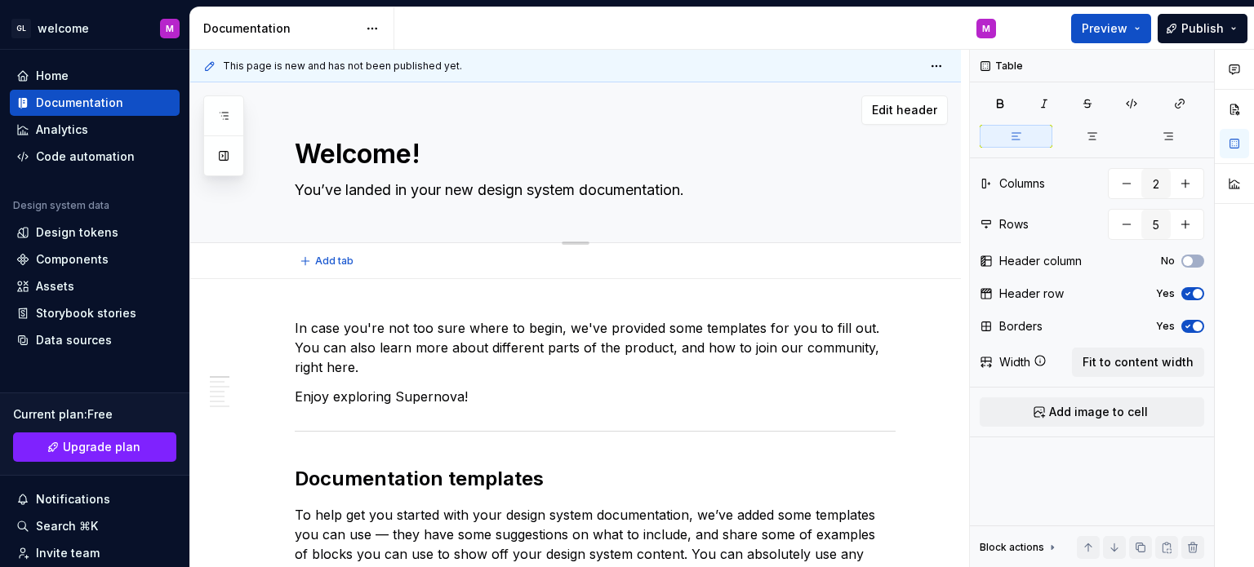
click at [468, 187] on textarea "You’ve landed in your new design system documentation." at bounding box center [591, 190] width 601 height 26
type textarea "*"
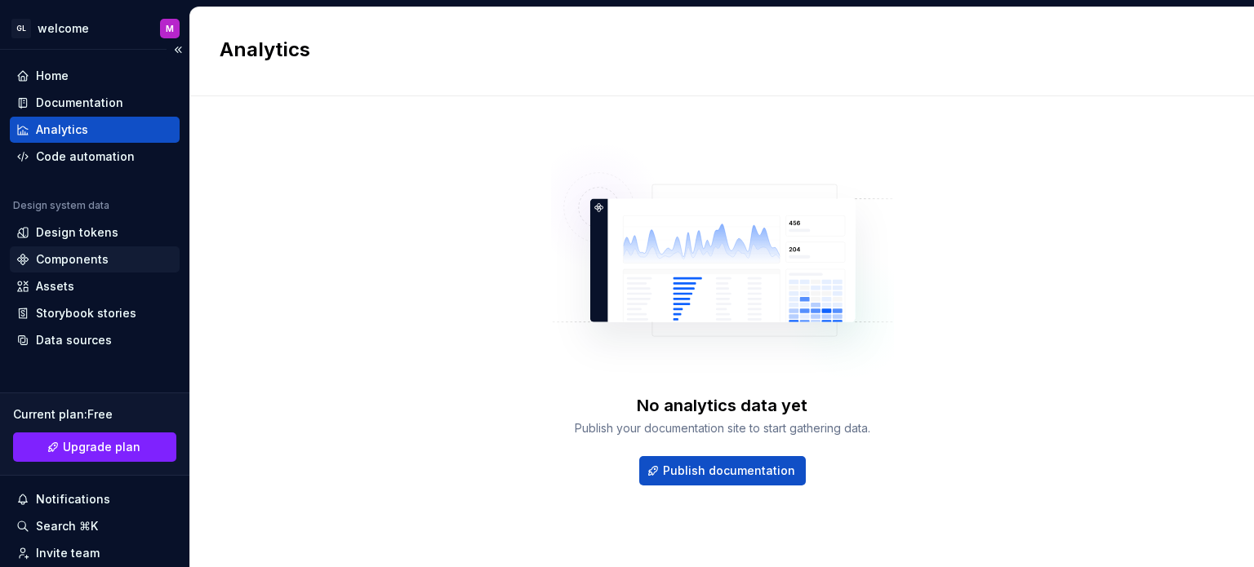
click at [82, 263] on div "Components" at bounding box center [72, 259] width 73 height 16
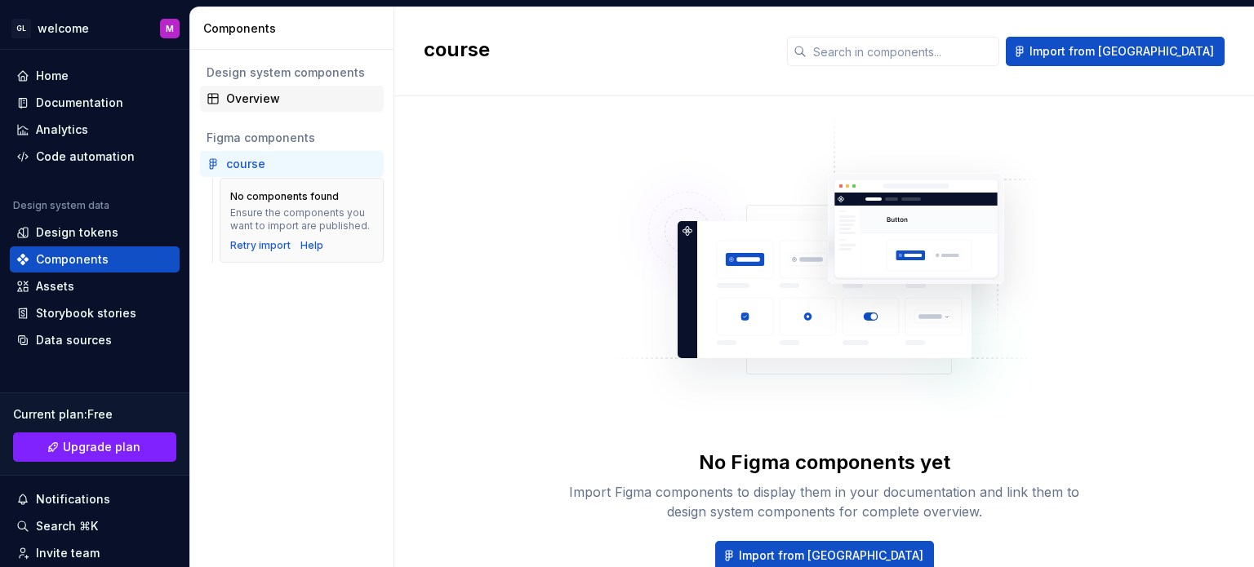
click at [288, 104] on div "Overview" at bounding box center [301, 99] width 151 height 16
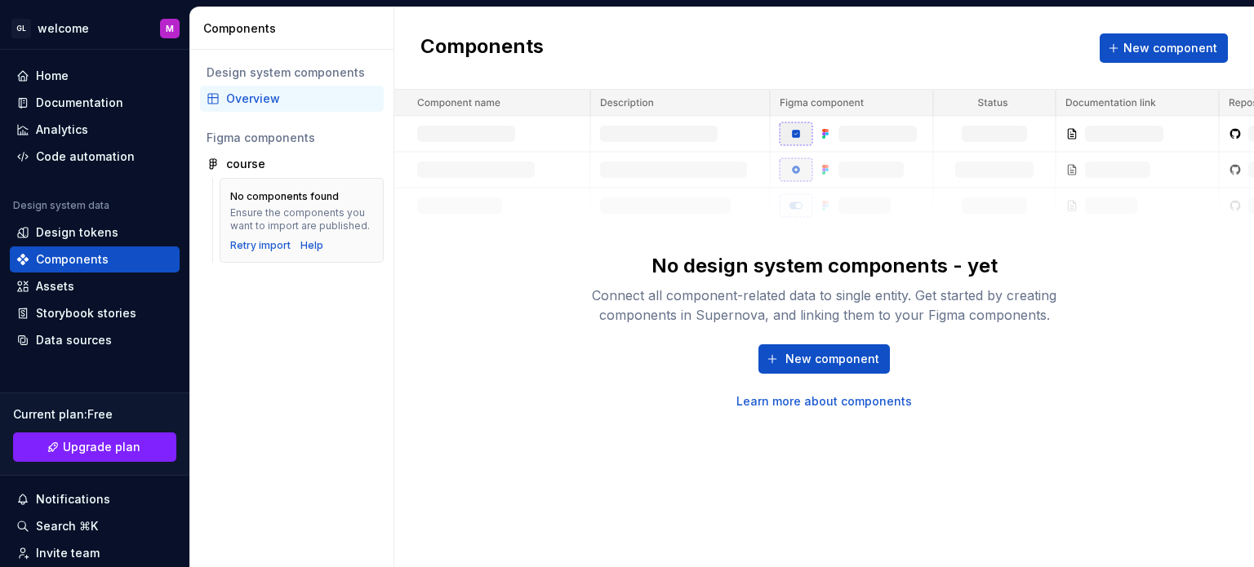
click at [840, 166] on img at bounding box center [823, 157] width 859 height 134
click at [841, 69] on div "Components New component" at bounding box center [823, 48] width 859 height 82
